Goal: Task Accomplishment & Management: Use online tool/utility

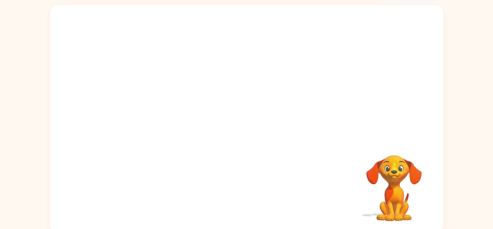
scroll to position [50, 0]
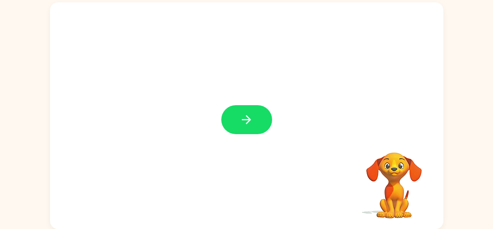
click at [250, 134] on div at bounding box center [246, 115] width 393 height 227
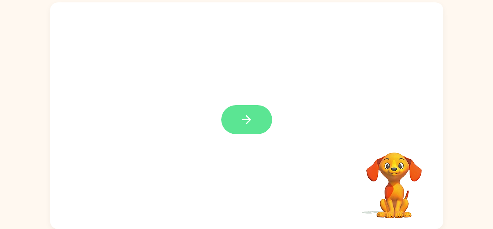
click at [247, 131] on button "button" at bounding box center [246, 119] width 51 height 29
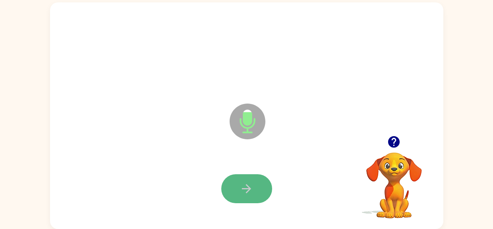
click at [263, 192] on button "button" at bounding box center [246, 188] width 51 height 29
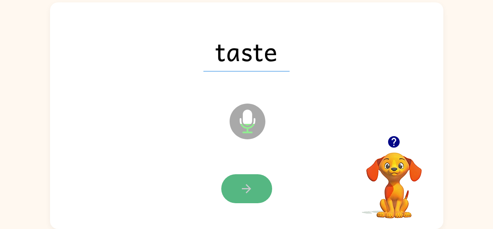
click at [264, 191] on button "button" at bounding box center [246, 188] width 51 height 29
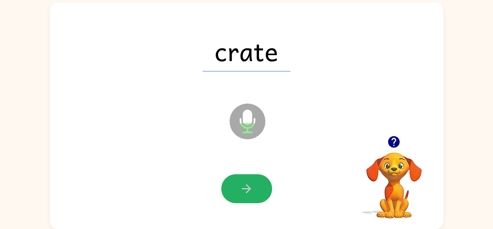
click at [266, 192] on button "button" at bounding box center [246, 188] width 51 height 29
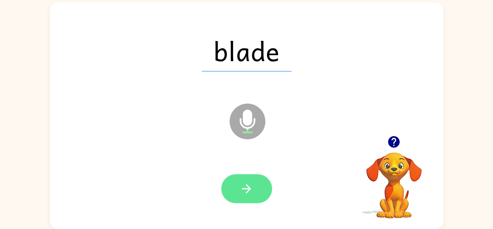
click at [264, 191] on button "button" at bounding box center [246, 188] width 51 height 29
click at [260, 186] on button "button" at bounding box center [246, 188] width 51 height 29
click at [260, 189] on button "button" at bounding box center [246, 188] width 51 height 29
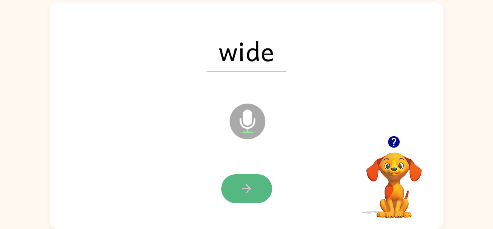
click at [261, 183] on button "button" at bounding box center [246, 188] width 51 height 29
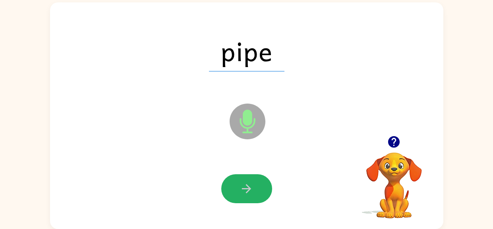
click at [261, 183] on button "button" at bounding box center [246, 188] width 51 height 29
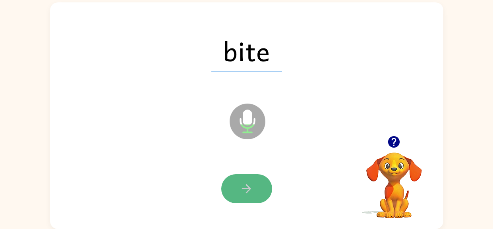
click at [263, 186] on button "button" at bounding box center [246, 188] width 51 height 29
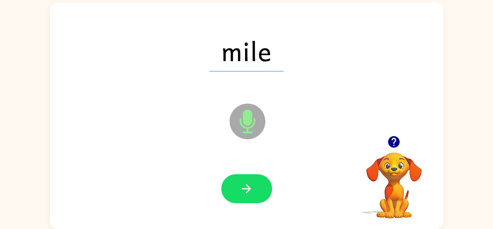
click at [263, 186] on button "button" at bounding box center [246, 188] width 51 height 29
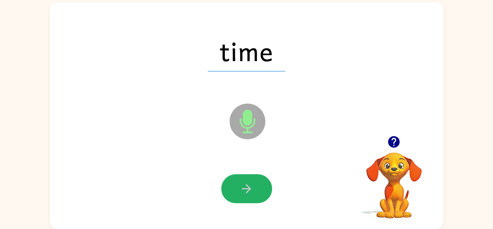
click at [263, 186] on button "button" at bounding box center [246, 188] width 51 height 29
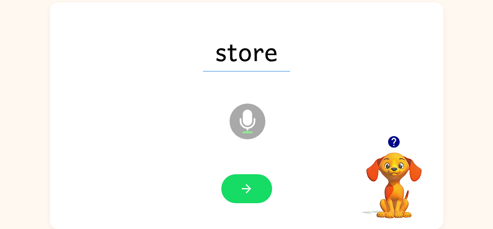
click at [263, 186] on button "button" at bounding box center [246, 188] width 51 height 29
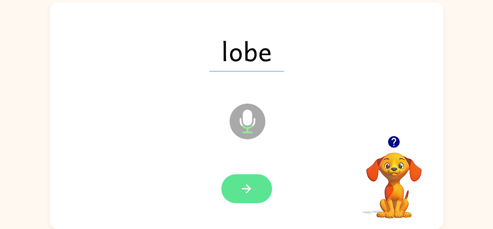
click at [241, 202] on button "button" at bounding box center [246, 188] width 51 height 29
click at [256, 200] on button "button" at bounding box center [246, 188] width 51 height 29
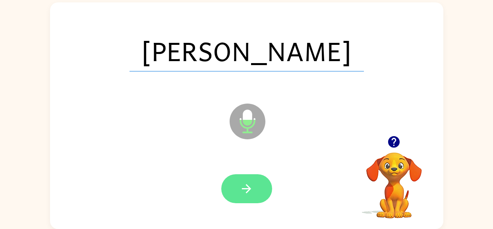
click at [245, 194] on icon "button" at bounding box center [246, 189] width 14 height 14
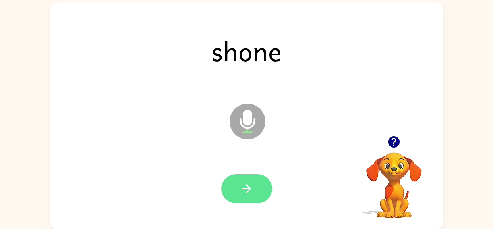
click at [255, 190] on button "button" at bounding box center [246, 188] width 51 height 29
click at [244, 174] on button "button" at bounding box center [246, 188] width 51 height 29
click at [242, 183] on icon "button" at bounding box center [246, 189] width 14 height 14
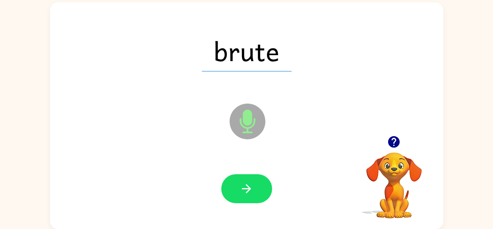
click at [242, 183] on icon "button" at bounding box center [246, 189] width 14 height 14
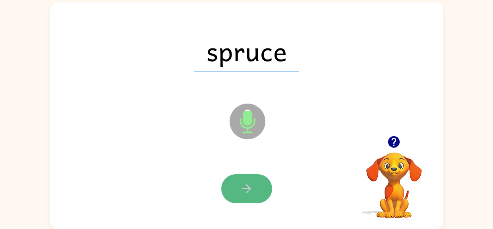
click at [243, 192] on icon "button" at bounding box center [246, 189] width 14 height 14
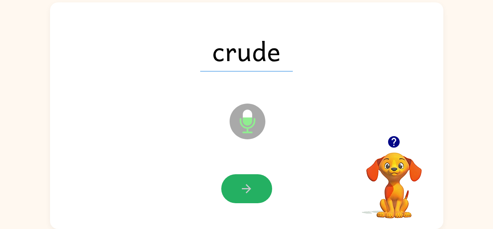
click at [243, 192] on icon "button" at bounding box center [246, 189] width 14 height 14
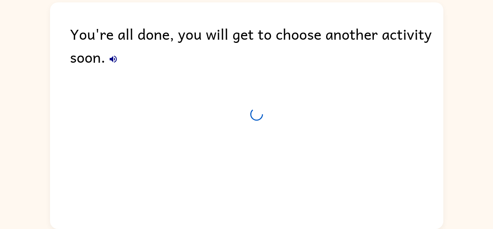
scroll to position [36, 0]
